Goal: Information Seeking & Learning: Find specific fact

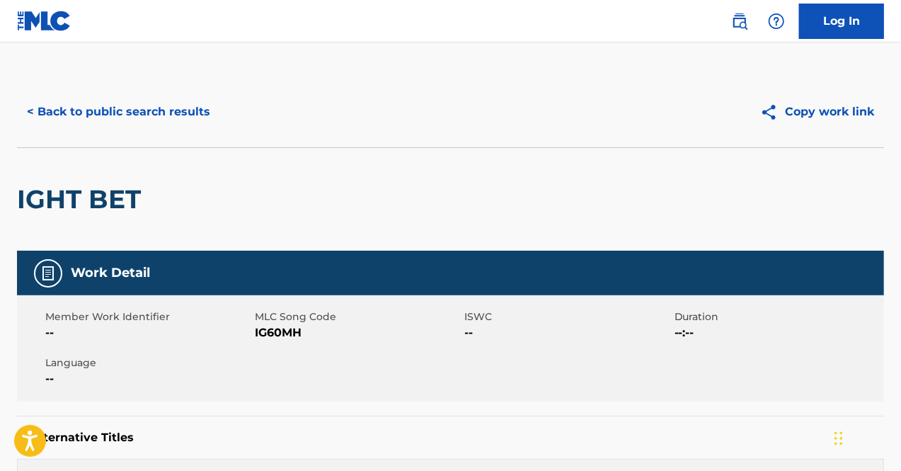
click at [167, 108] on button "< Back to public search results" at bounding box center [118, 111] width 203 height 35
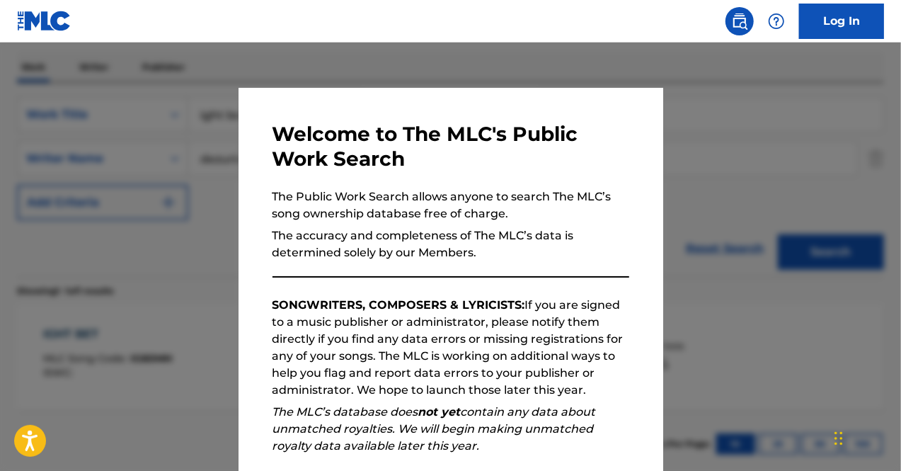
click at [805, 113] on div at bounding box center [450, 277] width 901 height 471
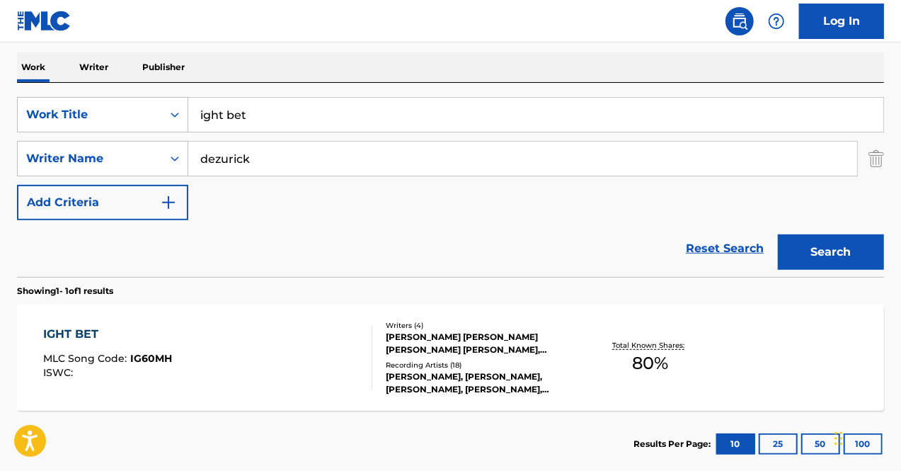
drag, startPoint x: 304, startPoint y: 106, endPoint x: 52, endPoint y: 77, distance: 253.7
click at [52, 77] on div "Work Writer Publisher SearchWithCriteriac52e0be9-7d20-4ae9-87e3-062d787acdb7 Wo…" at bounding box center [450, 264] width 867 height 425
type input "crack in the facade"
click at [819, 256] on button "Search" at bounding box center [831, 251] width 106 height 35
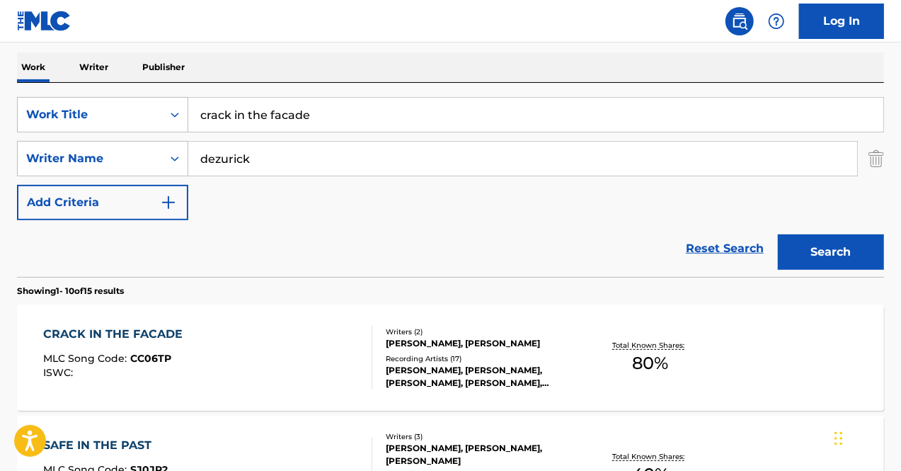
scroll to position [380, 0]
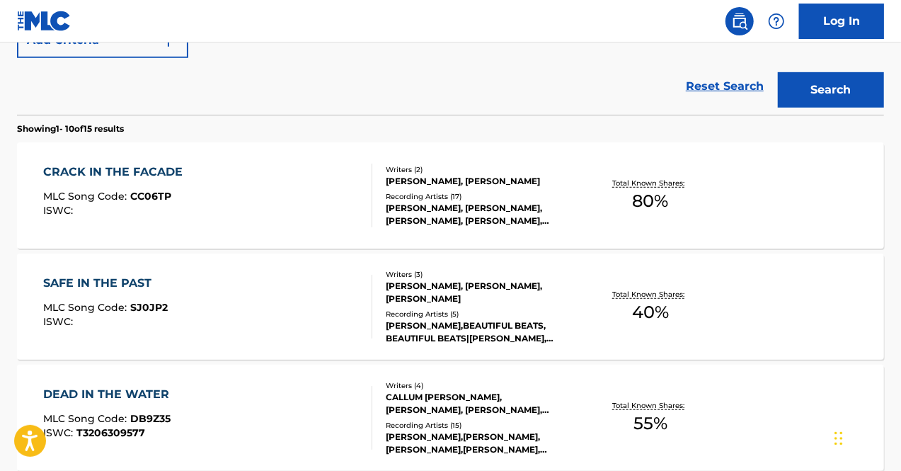
click at [290, 193] on div "CRACK IN THE FACADE MLC Song Code : CC06TP ISWC :" at bounding box center [208, 196] width 330 height 64
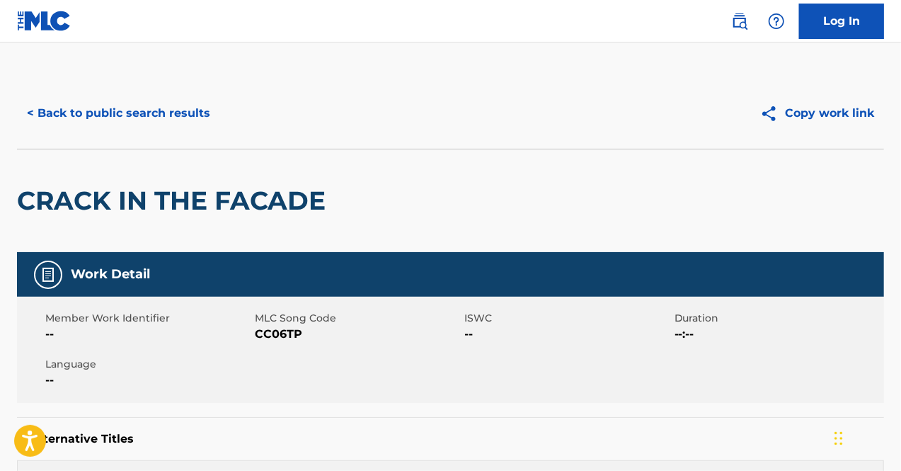
click at [211, 118] on button "< Back to public search results" at bounding box center [118, 113] width 203 height 35
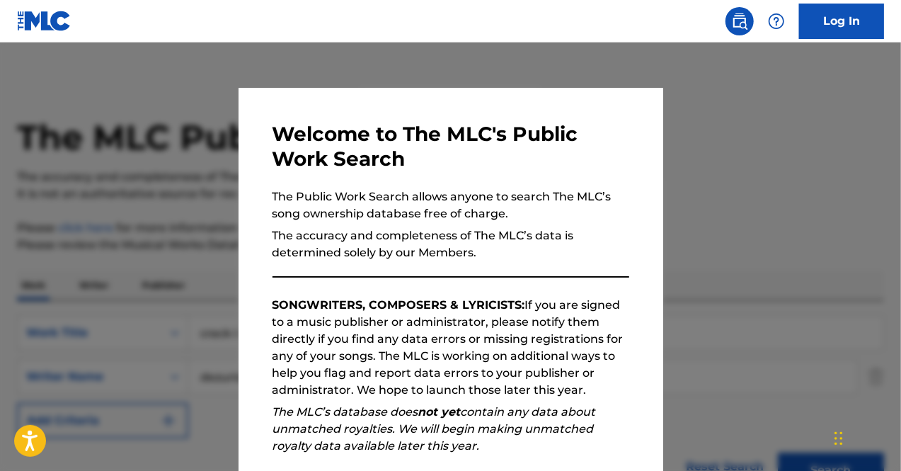
scroll to position [461, 0]
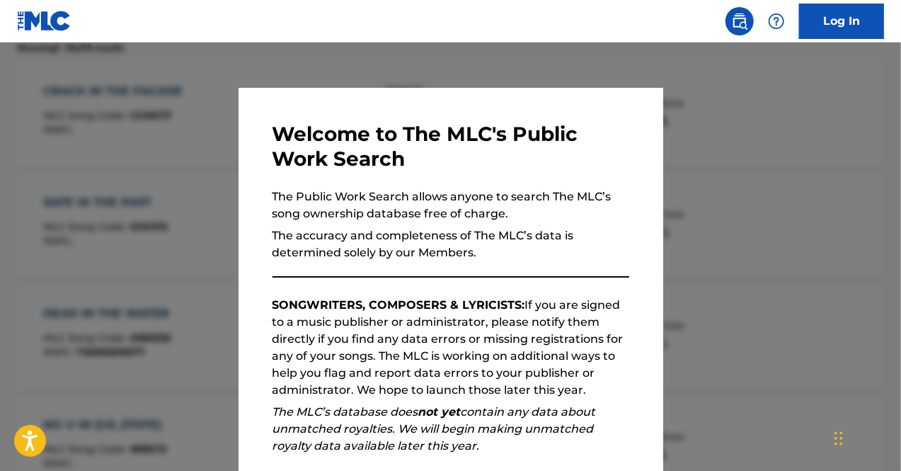
click at [126, 192] on div at bounding box center [450, 277] width 901 height 471
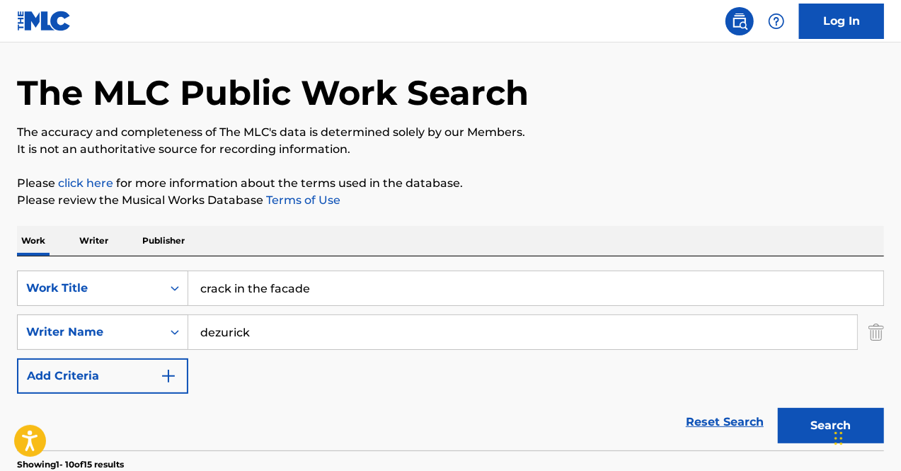
scroll to position [0, 0]
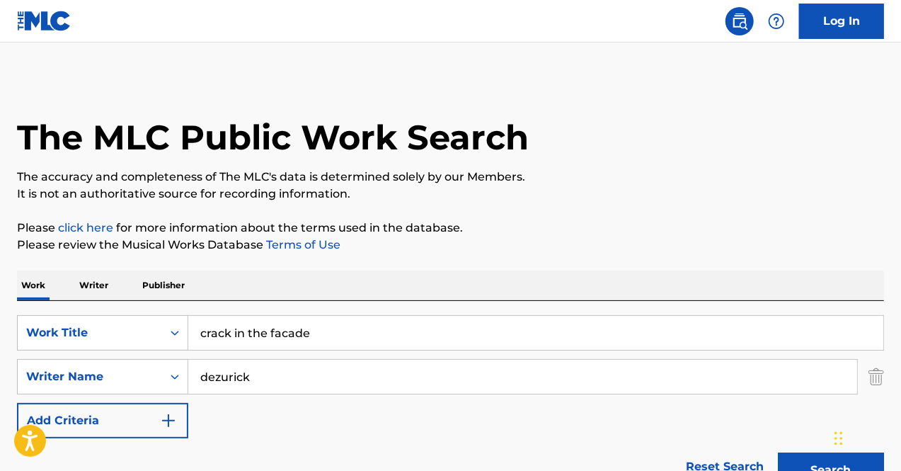
drag, startPoint x: 347, startPoint y: 326, endPoint x: 9, endPoint y: 295, distance: 339.2
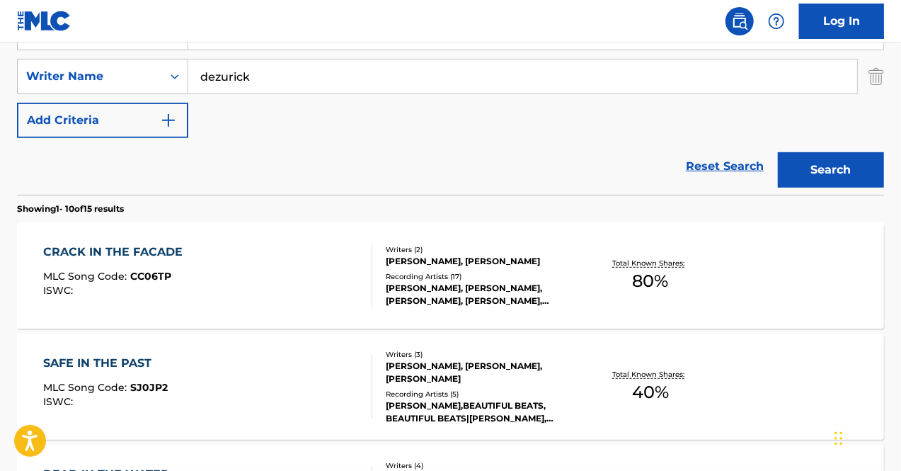
scroll to position [387, 0]
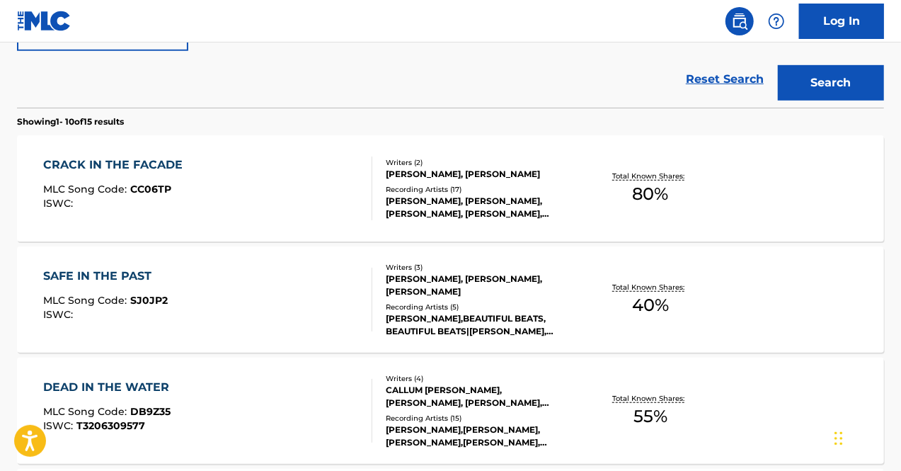
type input "did it to yourself"
click at [852, 76] on button "Search" at bounding box center [831, 82] width 106 height 35
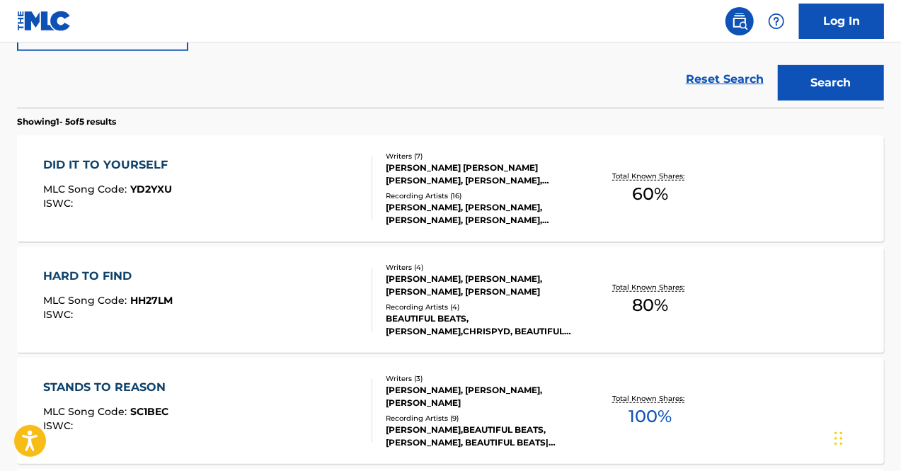
click at [278, 201] on div "DID IT TO YOURSELF MLC Song Code : YD2YXU ISWC :" at bounding box center [208, 188] width 330 height 64
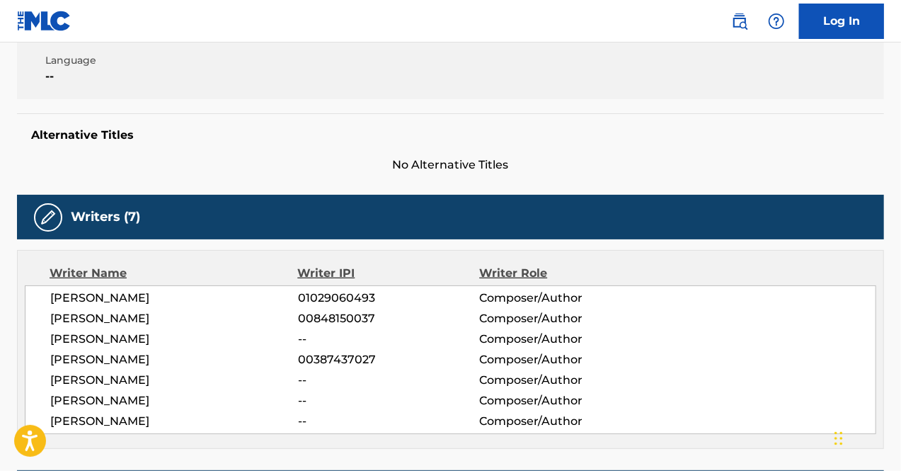
scroll to position [367, 0]
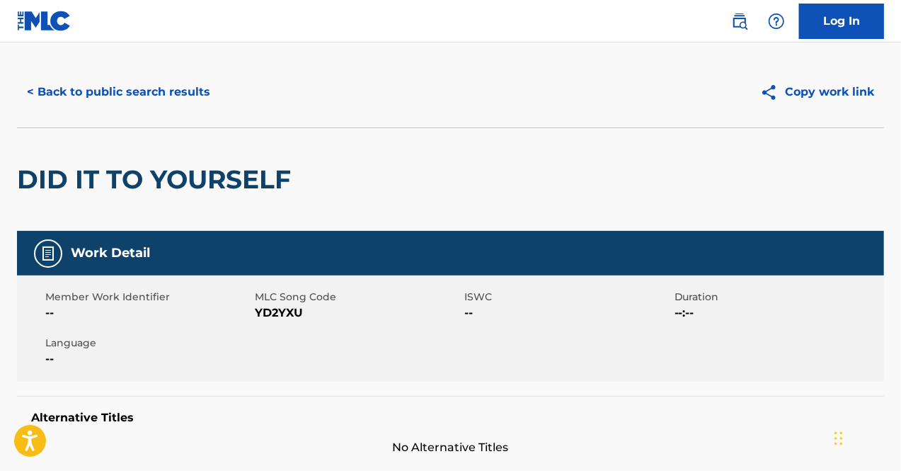
click at [125, 99] on button "< Back to public search results" at bounding box center [118, 91] width 203 height 35
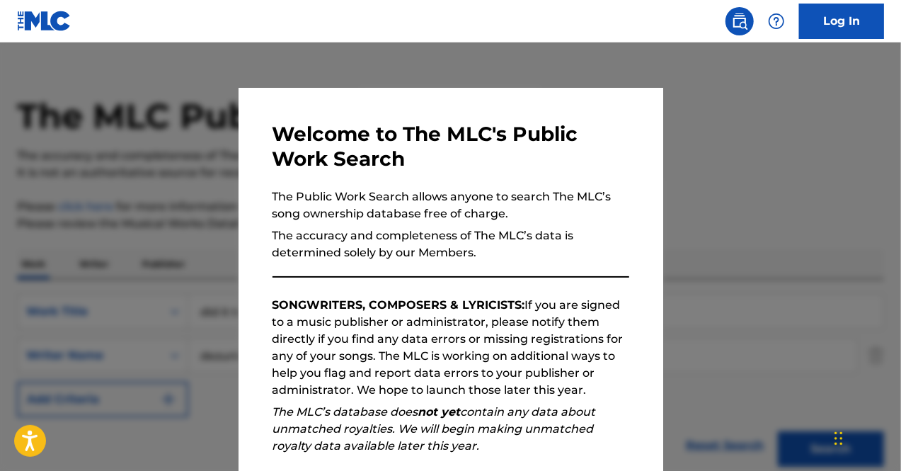
scroll to position [468, 0]
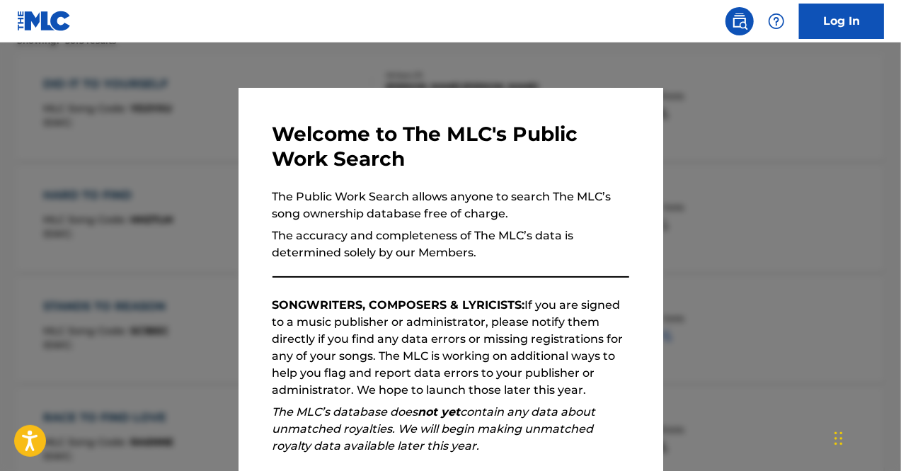
click at [128, 200] on div at bounding box center [450, 277] width 901 height 471
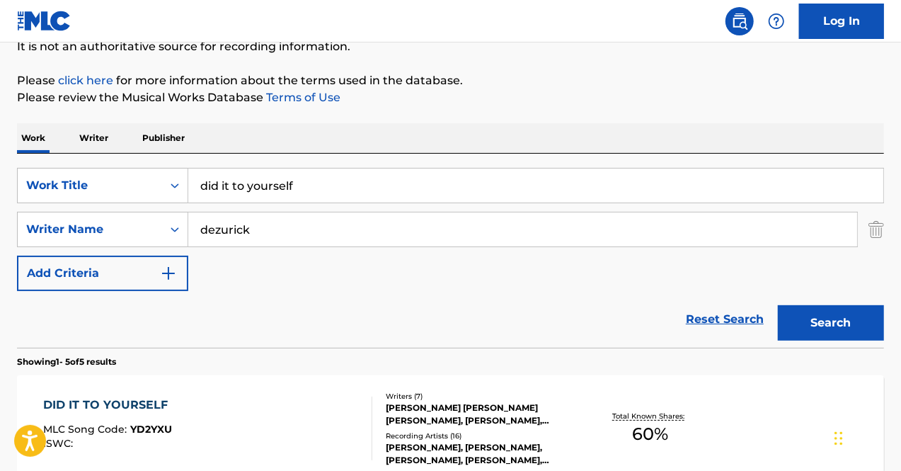
scroll to position [146, 0]
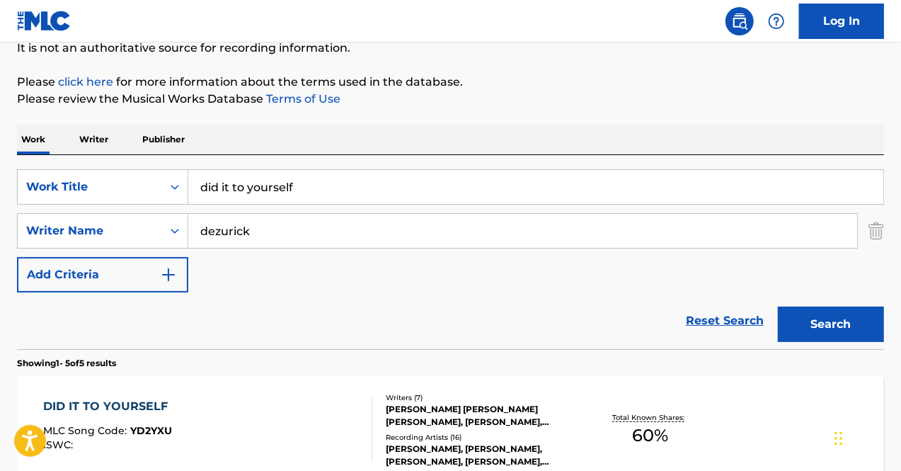
drag, startPoint x: 345, startPoint y: 181, endPoint x: 56, endPoint y: 162, distance: 289.5
click at [56, 162] on div "SearchWithCriteriac52e0be9-7d20-4ae9-87e3-062d787acdb7 Work Title did it to you…" at bounding box center [450, 252] width 867 height 194
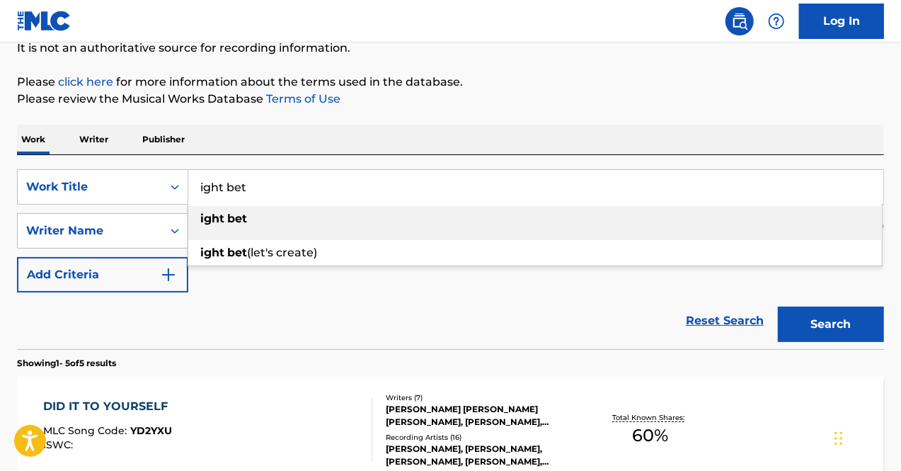
type input "ight bet"
click at [377, 217] on div "ight bet" at bounding box center [535, 218] width 694 height 25
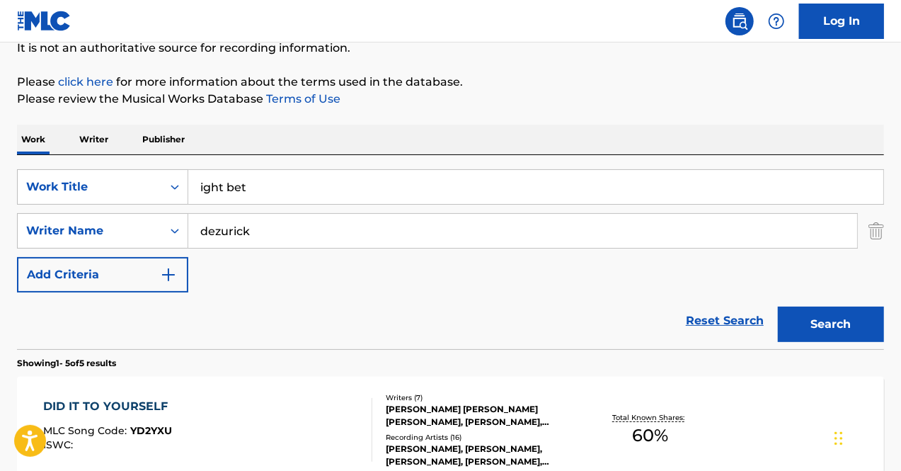
click at [817, 316] on button "Search" at bounding box center [831, 324] width 106 height 35
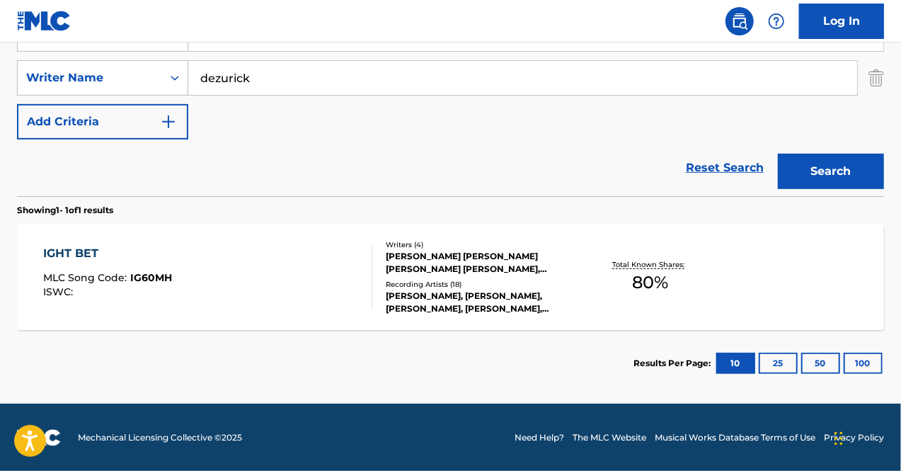
click at [280, 264] on div "IGHT BET MLC Song Code : IG60MH ISWC :" at bounding box center [208, 277] width 330 height 64
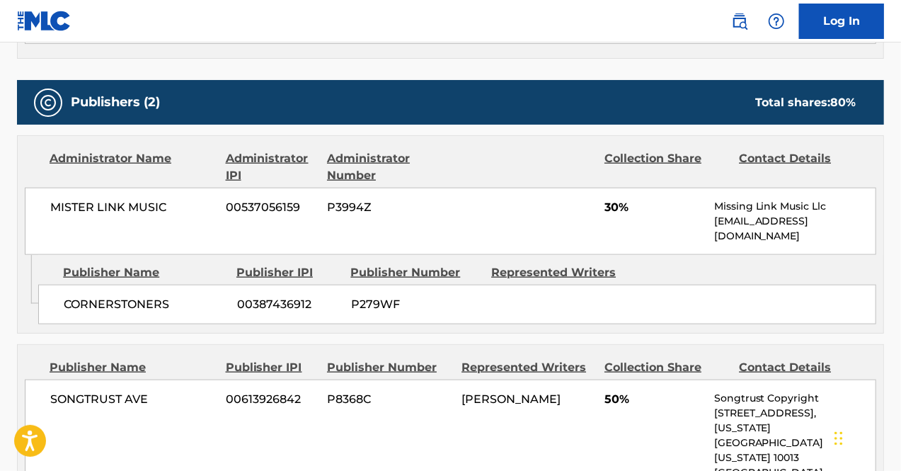
scroll to position [697, 0]
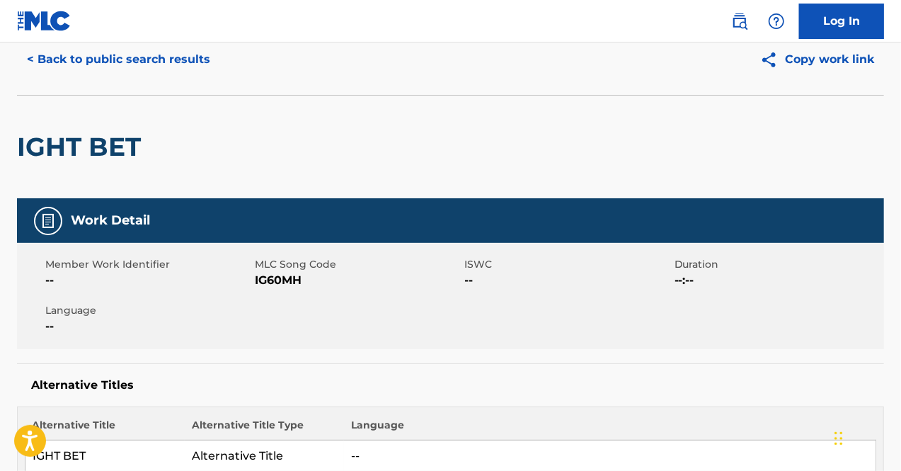
click at [188, 50] on button "< Back to public search results" at bounding box center [118, 59] width 203 height 35
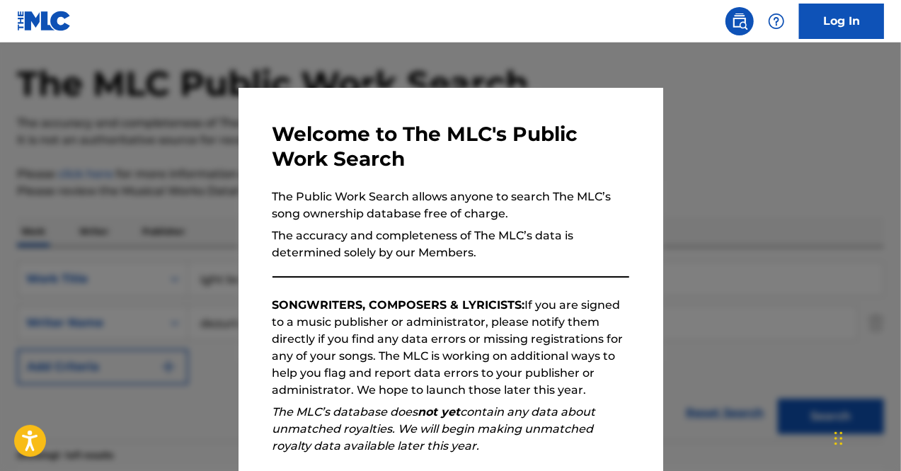
scroll to position [218, 0]
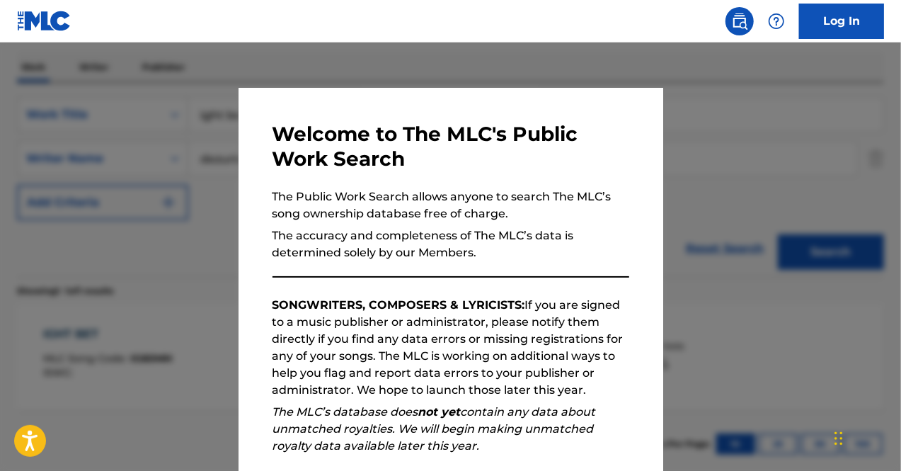
click at [103, 258] on div at bounding box center [450, 277] width 901 height 471
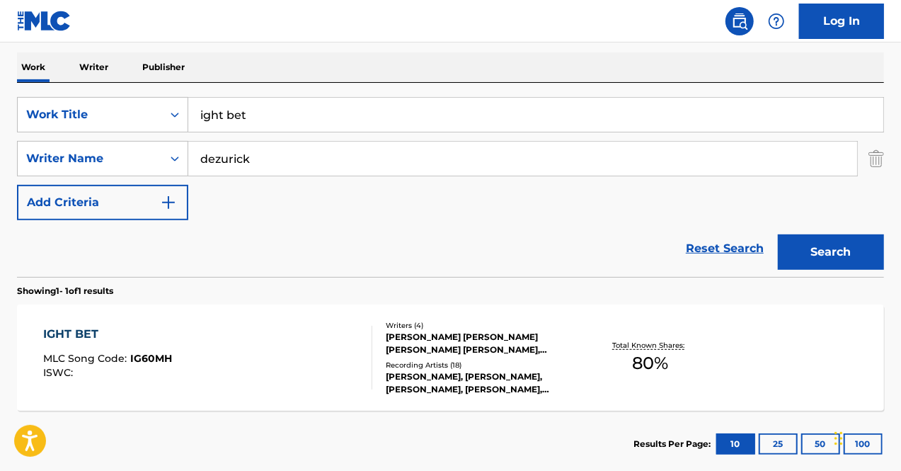
drag, startPoint x: 330, startPoint y: 113, endPoint x: 0, endPoint y: 90, distance: 330.7
click at [0, 90] on div "The MLC Public Work Search The accuracy and completeness of The MLC's data is d…" at bounding box center [450, 168] width 901 height 617
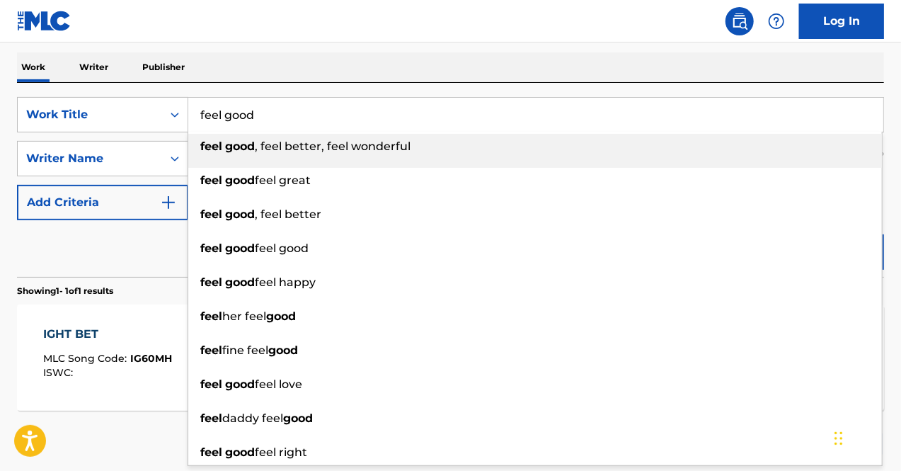
type input "feel good"
click at [304, 32] on nav "Log In" at bounding box center [450, 21] width 901 height 42
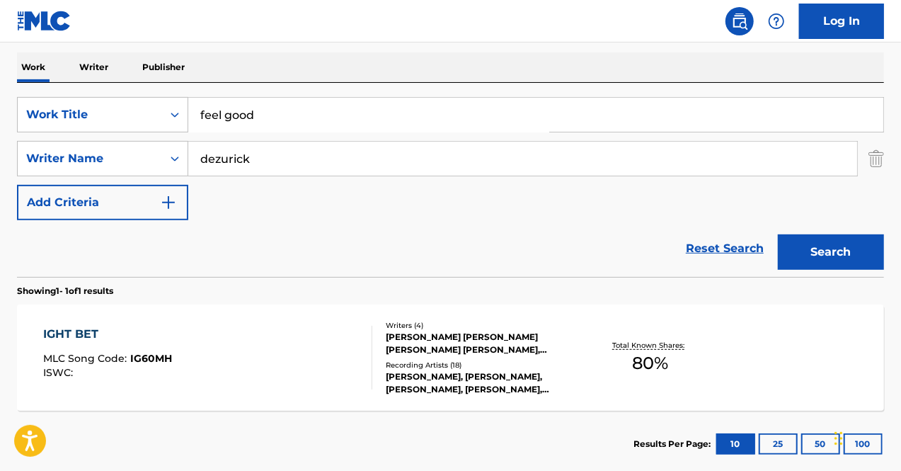
drag, startPoint x: 281, startPoint y: 168, endPoint x: 0, endPoint y: 152, distance: 281.5
click at [0, 152] on div "The MLC Public Work Search The accuracy and completeness of The MLC's data is d…" at bounding box center [450, 168] width 901 height 617
type input "worth"
click at [840, 261] on button "Search" at bounding box center [831, 251] width 106 height 35
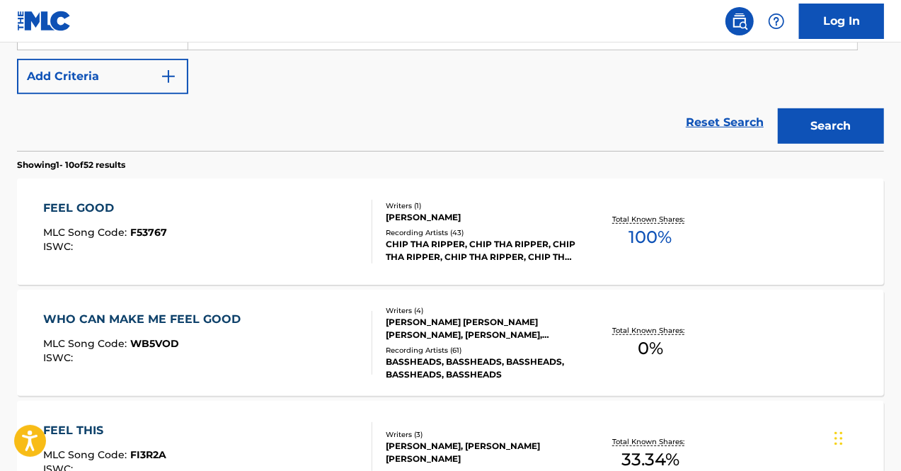
scroll to position [348, 0]
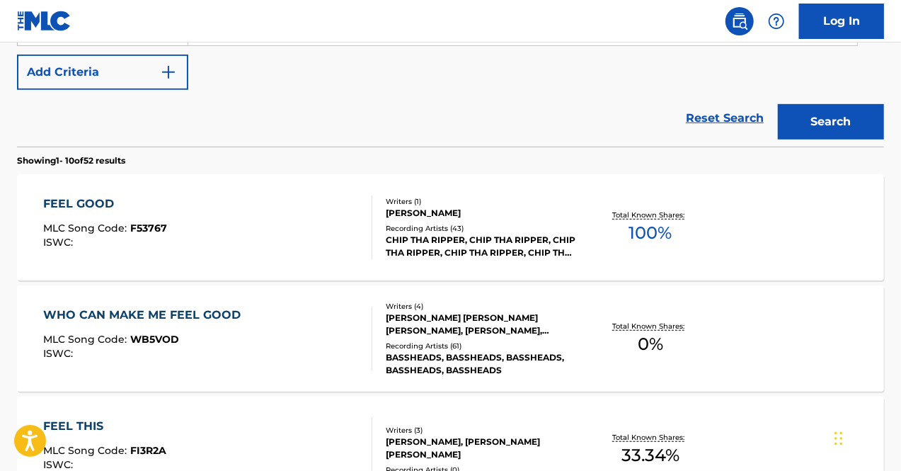
click at [232, 215] on div "FEEL GOOD MLC Song Code : F53767 ISWC :" at bounding box center [208, 227] width 330 height 64
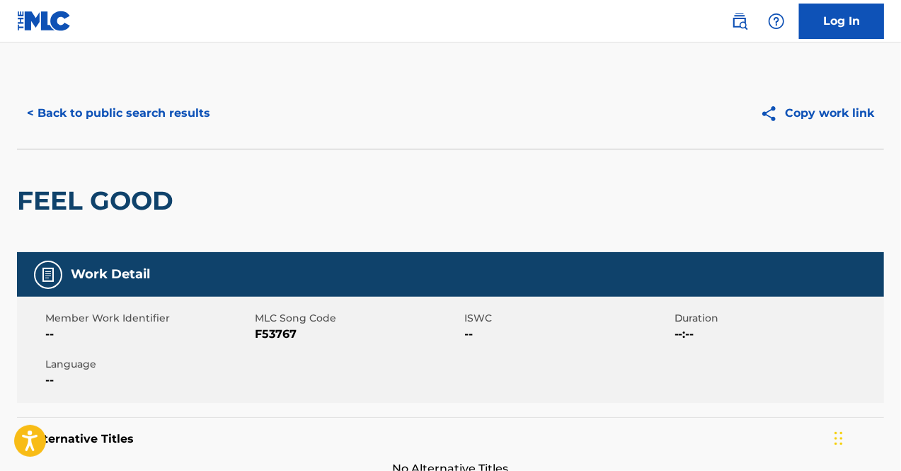
click at [118, 108] on button "< Back to public search results" at bounding box center [118, 113] width 203 height 35
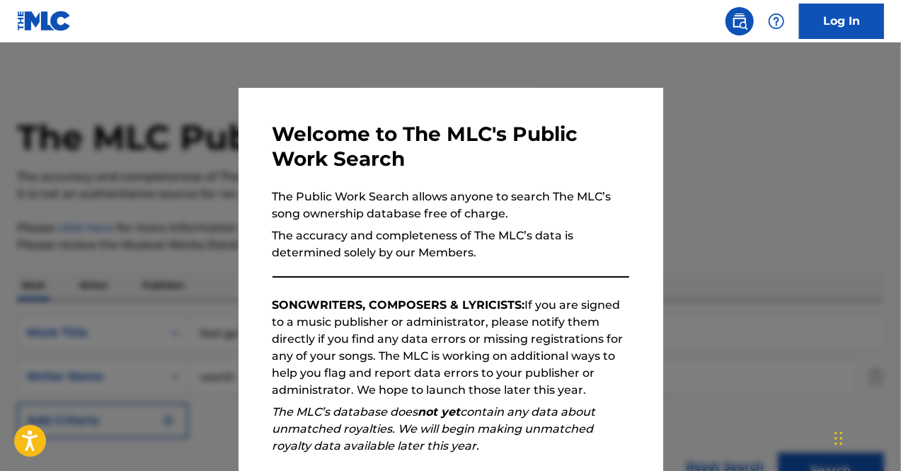
scroll to position [429, 0]
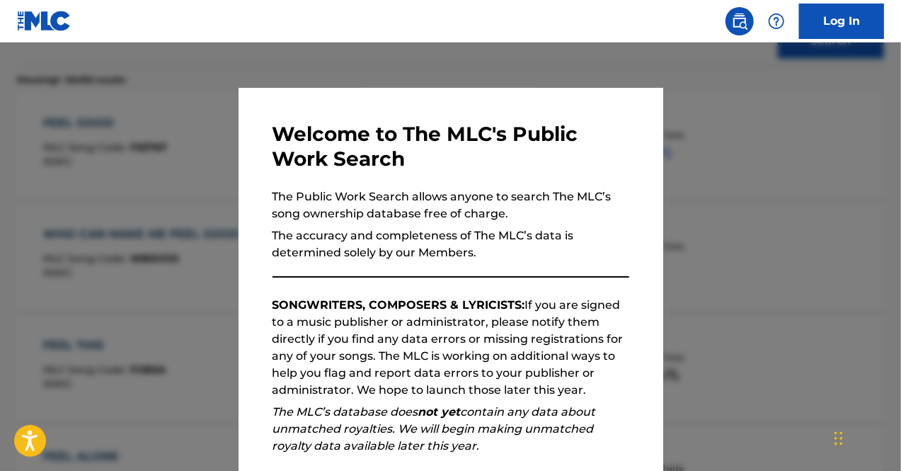
click at [156, 171] on div at bounding box center [450, 277] width 901 height 471
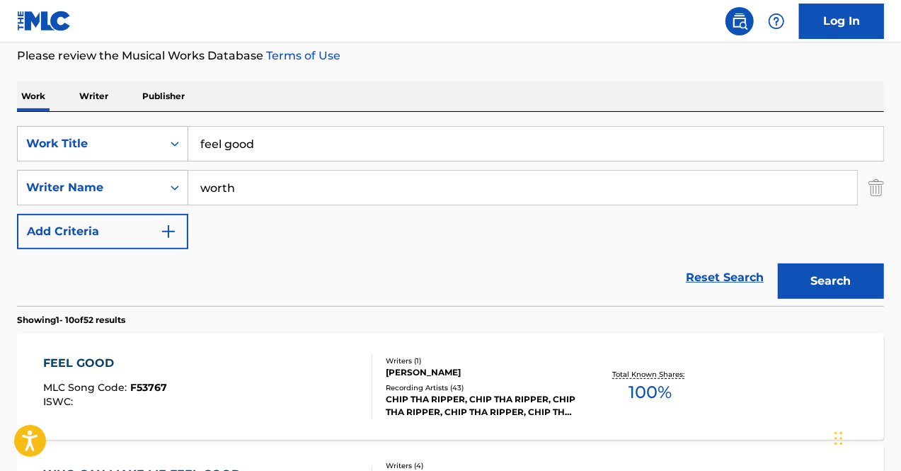
scroll to position [191, 0]
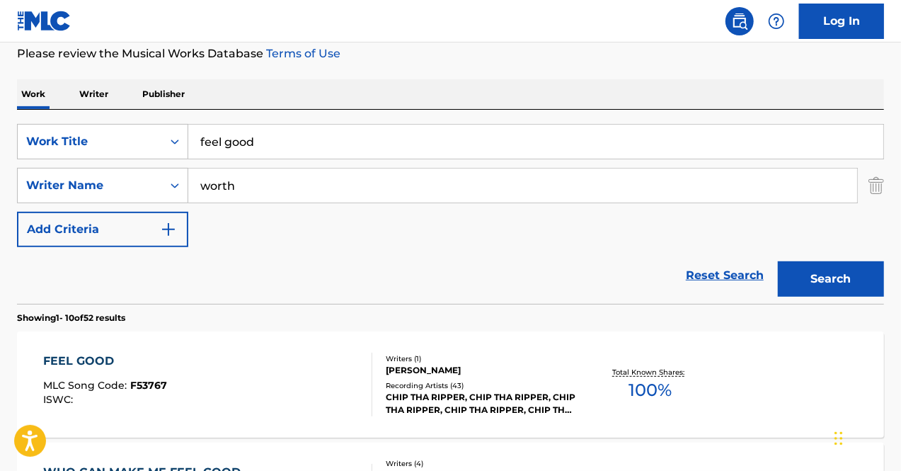
drag, startPoint x: 321, startPoint y: 142, endPoint x: 4, endPoint y: 108, distance: 319.7
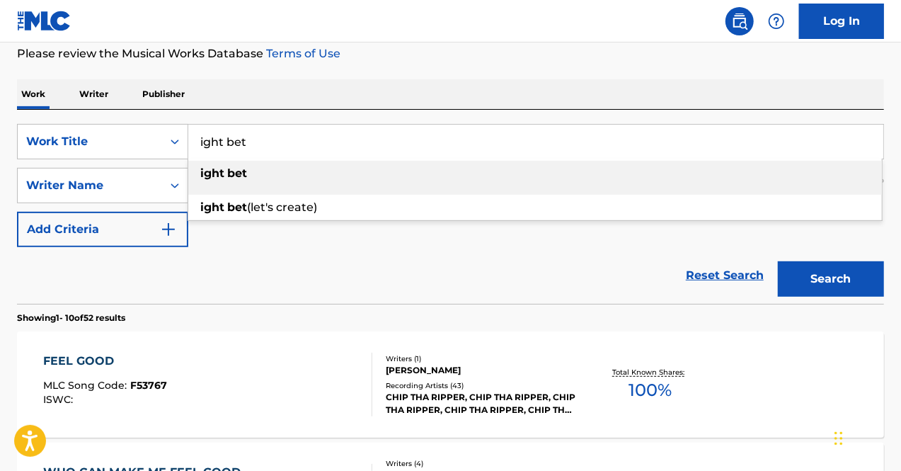
type input "ight bet"
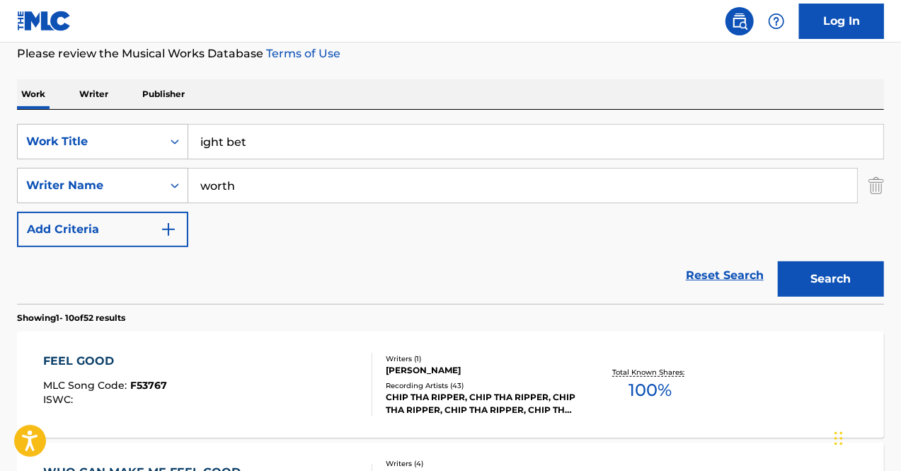
drag, startPoint x: 253, startPoint y: 178, endPoint x: 0, endPoint y: 150, distance: 254.3
type input "dezurick"
click at [778, 261] on button "Search" at bounding box center [831, 278] width 106 height 35
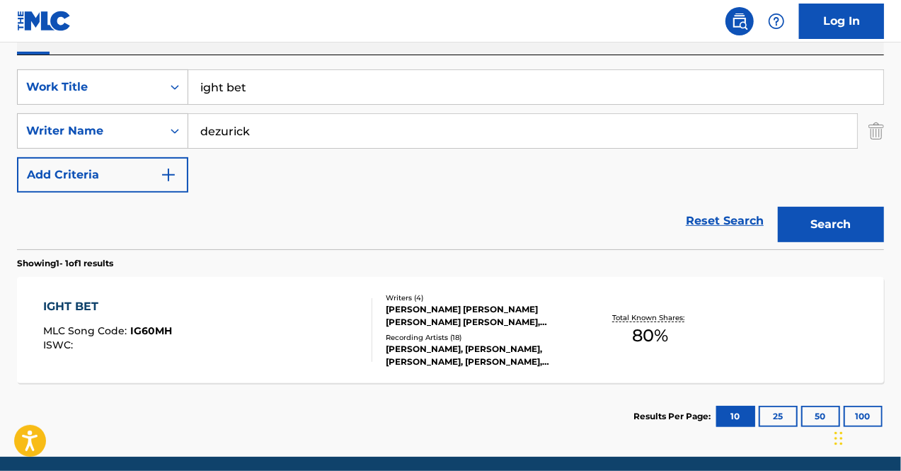
scroll to position [250, 0]
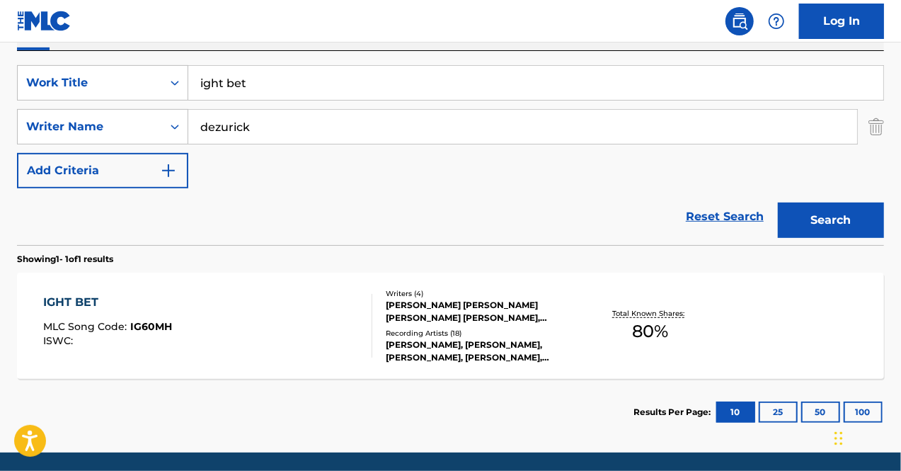
click at [236, 312] on div "IGHT BET MLC Song Code : IG60MH ISWC :" at bounding box center [208, 326] width 330 height 64
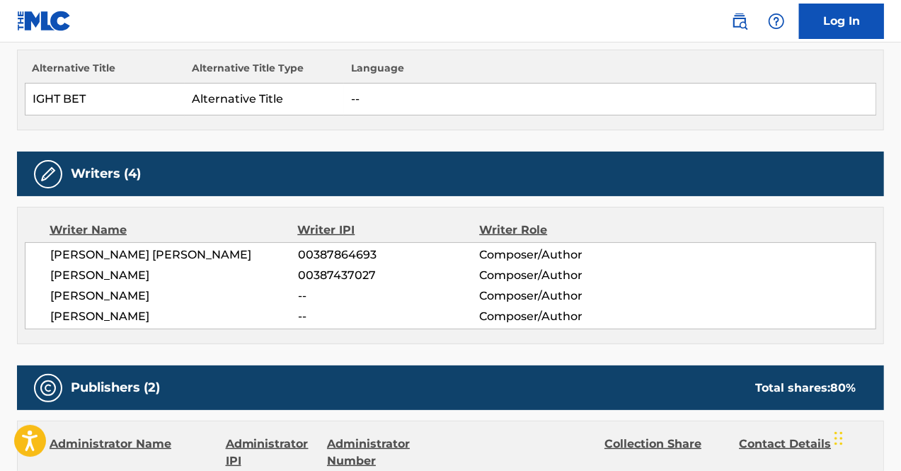
scroll to position [405, 0]
